Goal: Task Accomplishment & Management: Use online tool/utility

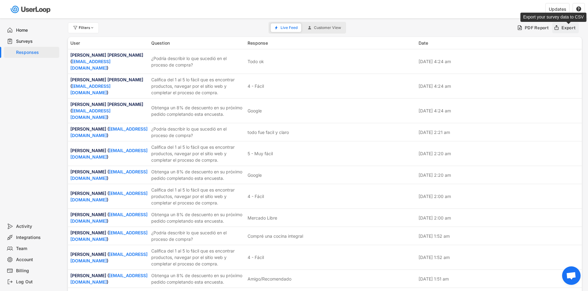
click at [565, 29] on div "Export" at bounding box center [568, 28] width 14 height 6
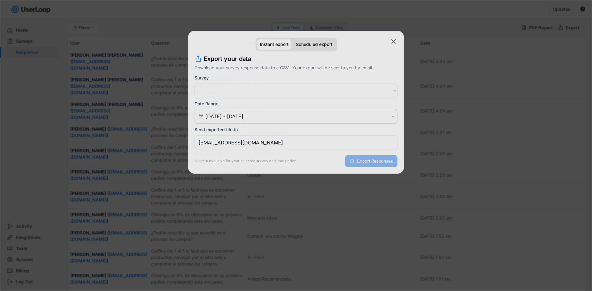
select select ""PLACEHOLDER_1427118222253""
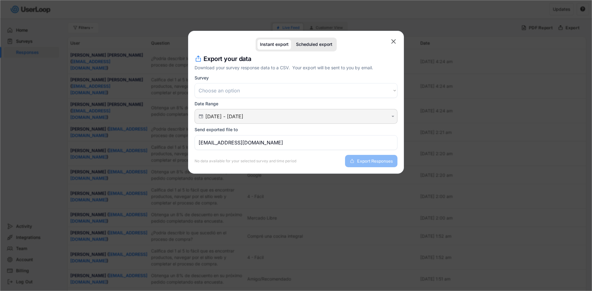
click at [215, 116] on input "[DATE] - [DATE]" at bounding box center [296, 117] width 183 height 6
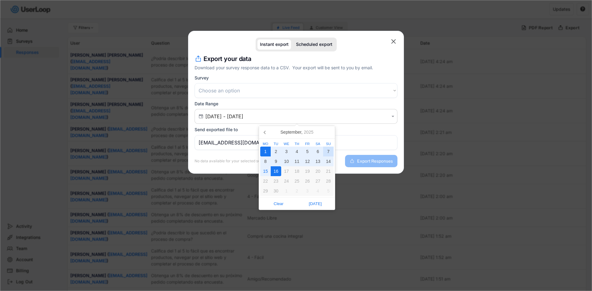
click at [324, 152] on div "7" at bounding box center [328, 152] width 10 height 10
click at [277, 170] on div "16" at bounding box center [276, 172] width 10 height 10
type input "[DATE] - [DATE]"
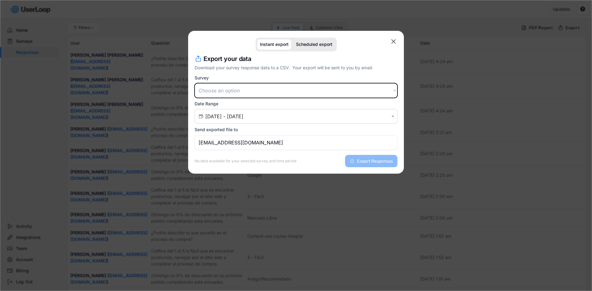
click at [250, 98] on select "Choose an option Encuesta posterior a la compra Encuesta de satisfacción del cl…" at bounding box center [296, 90] width 203 height 15
select select ""1348695171700984260__LOOKUP__1709664932539x821373085985881200""
click at [195, 83] on select "Choose an option Encuesta posterior a la compra Encuesta de satisfacción del cl…" at bounding box center [296, 90] width 203 height 15
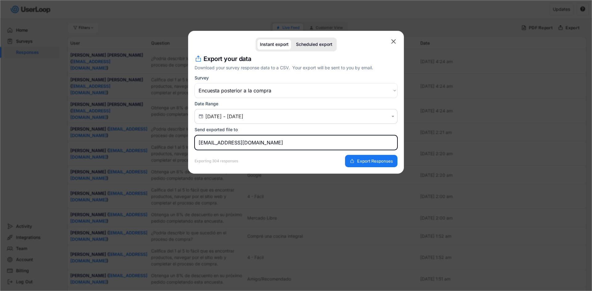
click at [243, 135] on input "[EMAIL_ADDRESS][DOMAIN_NAME]" at bounding box center [296, 142] width 203 height 15
click at [245, 136] on input "[EMAIL_ADDRESS][DOMAIN_NAME]" at bounding box center [296, 142] width 203 height 15
type input "[PERSON_NAME][EMAIL_ADDRESS][DOMAIN_NAME]"
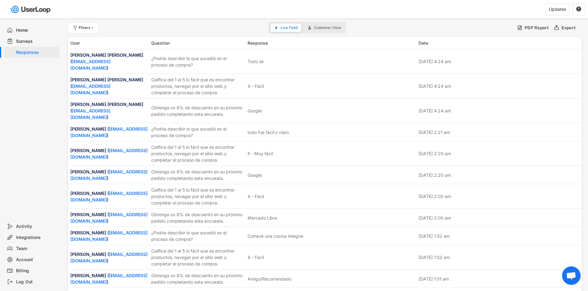
click at [580, 24] on div "PDF Report Export" at bounding box center [548, 28] width 66 height 12
click at [569, 26] on div "Export" at bounding box center [568, 28] width 14 height 6
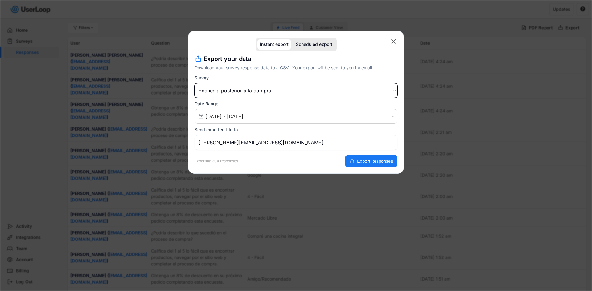
click at [240, 90] on select "Choose an option Encuesta posterior a la compra Encuesta de satisfacción del cl…" at bounding box center [296, 90] width 203 height 15
click at [195, 83] on select "Choose an option Encuesta posterior a la compra Encuesta de satisfacción del cl…" at bounding box center [296, 90] width 203 height 15
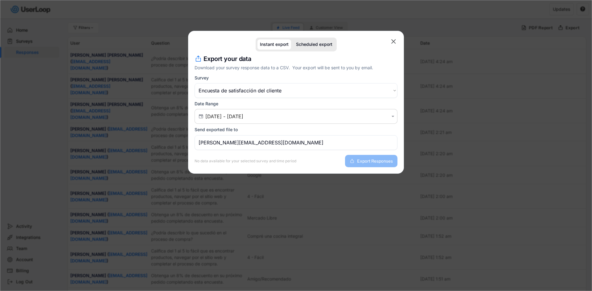
click at [245, 85] on select "Choose an option Encuesta posterior a la compra Encuesta de satisfacción del cl…" at bounding box center [296, 90] width 203 height 15
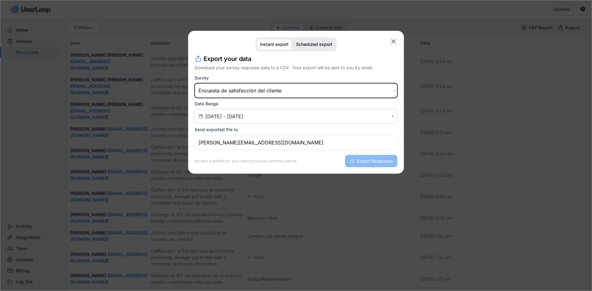
select select ""1348695171700984260__LOOKUP__1709664932539x821373085985881200""
click at [195, 83] on select "Choose an option Encuesta posterior a la compra Encuesta de satisfacción del cl…" at bounding box center [296, 90] width 203 height 15
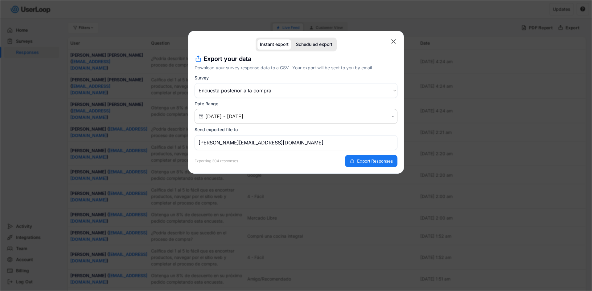
click at [398, 37] on div "Instant export Scheduled export  missing element Export your data Download you…" at bounding box center [296, 102] width 216 height 143
click at [392, 43] on text "" at bounding box center [393, 42] width 5 height 8
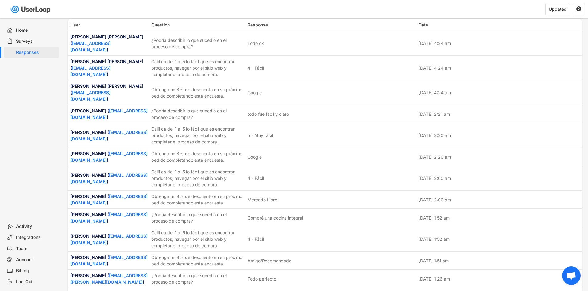
scroll to position [31, 0]
